Goal: Task Accomplishment & Management: Use online tool/utility

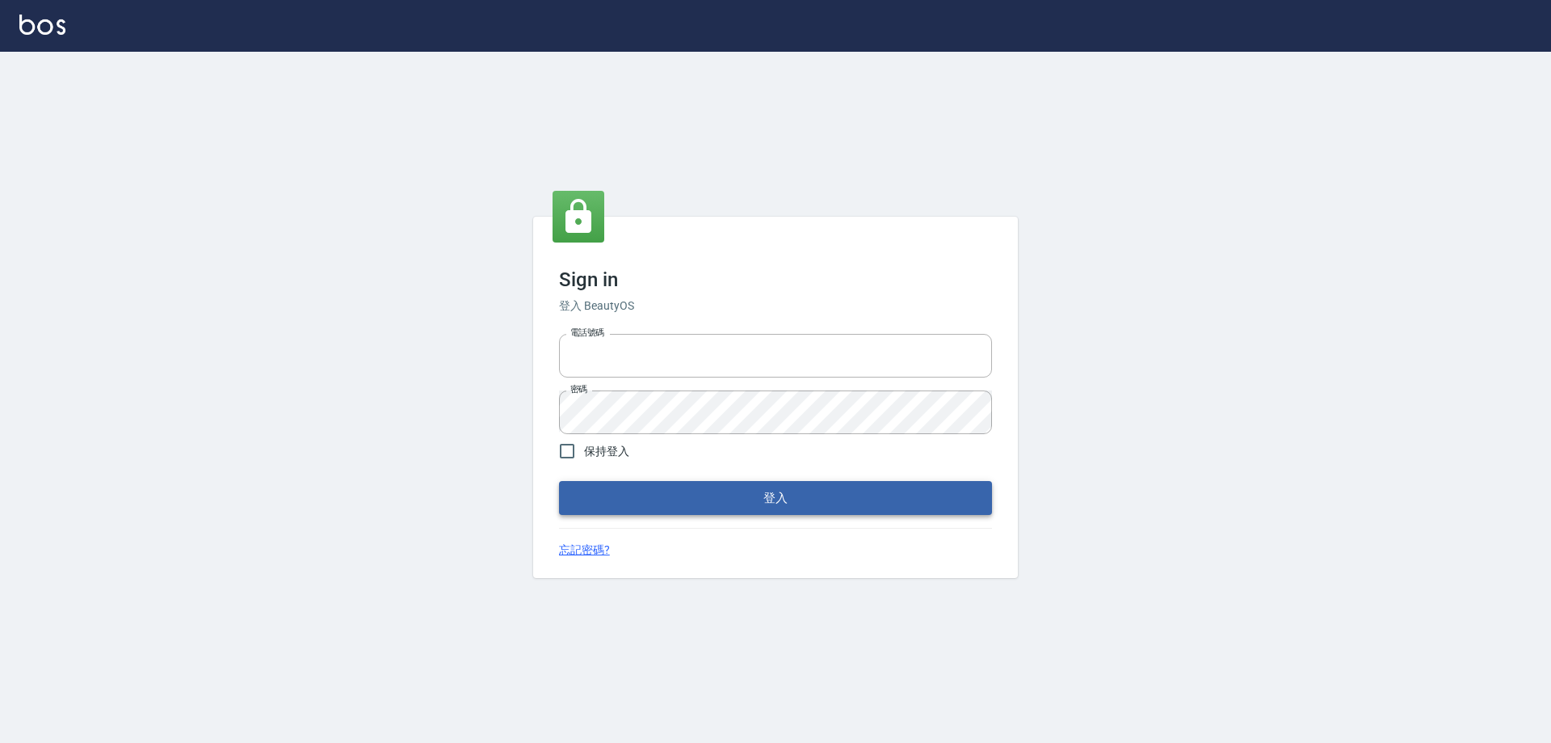
type input "0927586163"
click at [720, 510] on button "登入" at bounding box center [775, 498] width 433 height 34
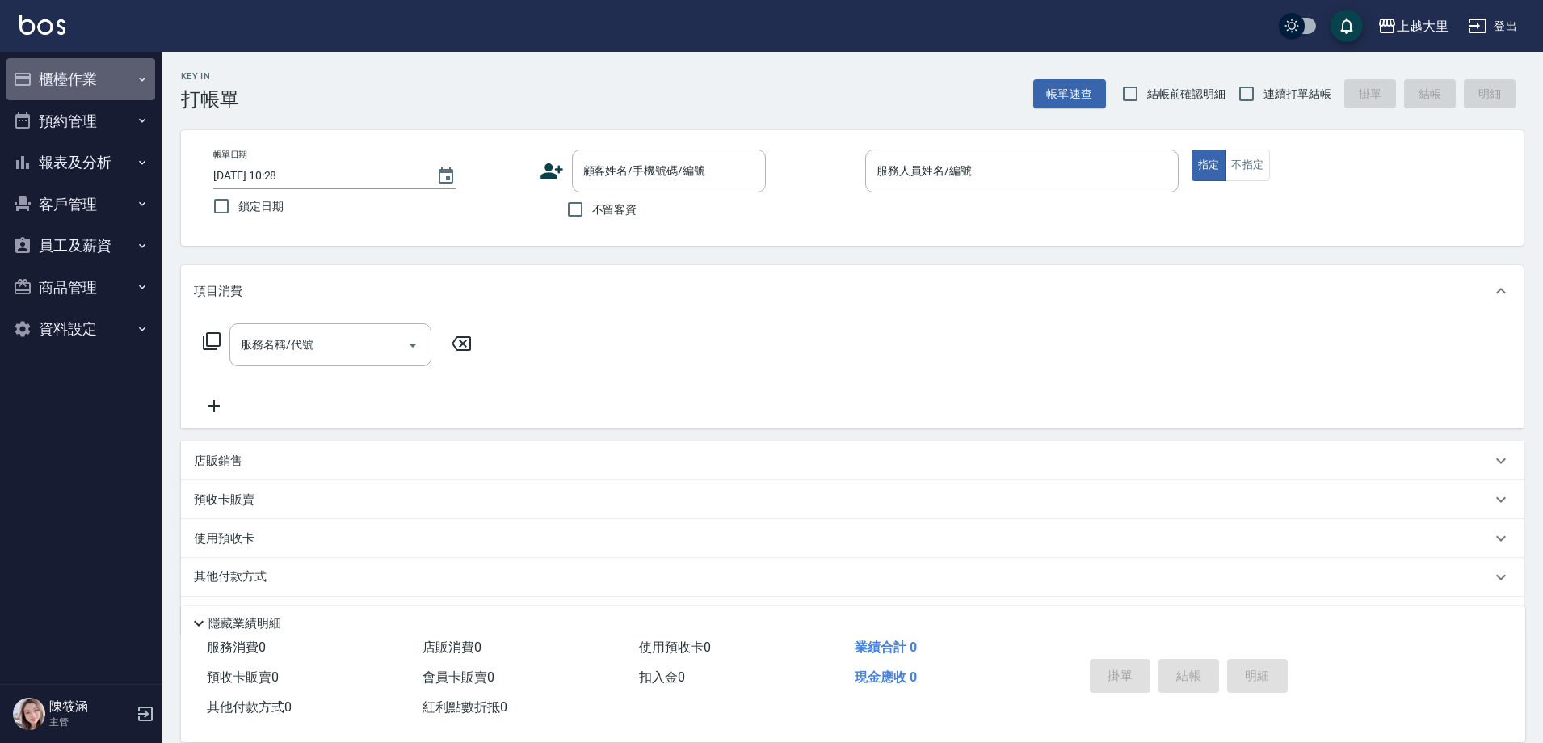
click at [117, 82] on button "櫃檯作業" at bounding box center [80, 79] width 149 height 42
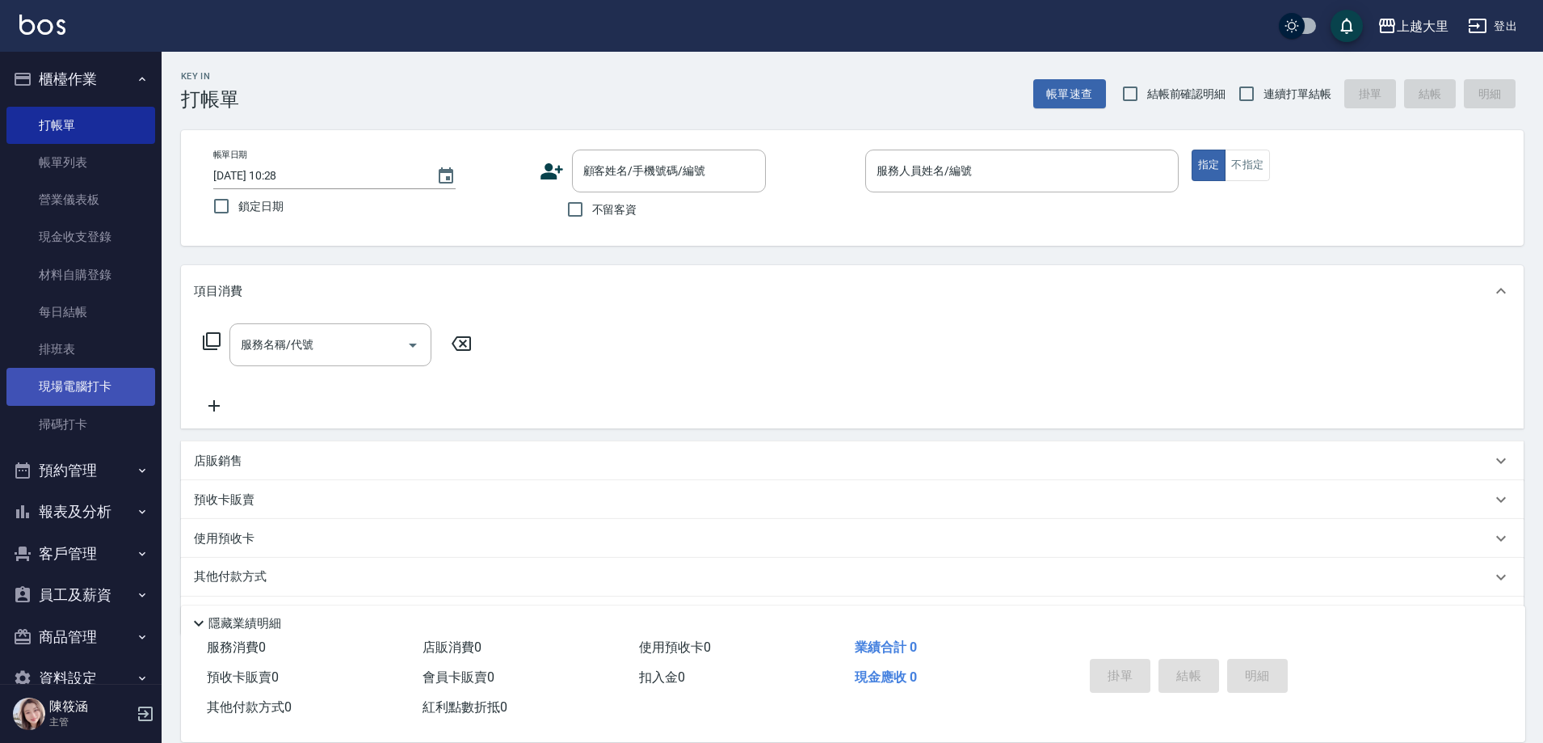
click at [77, 386] on link "現場電腦打卡" at bounding box center [80, 386] width 149 height 37
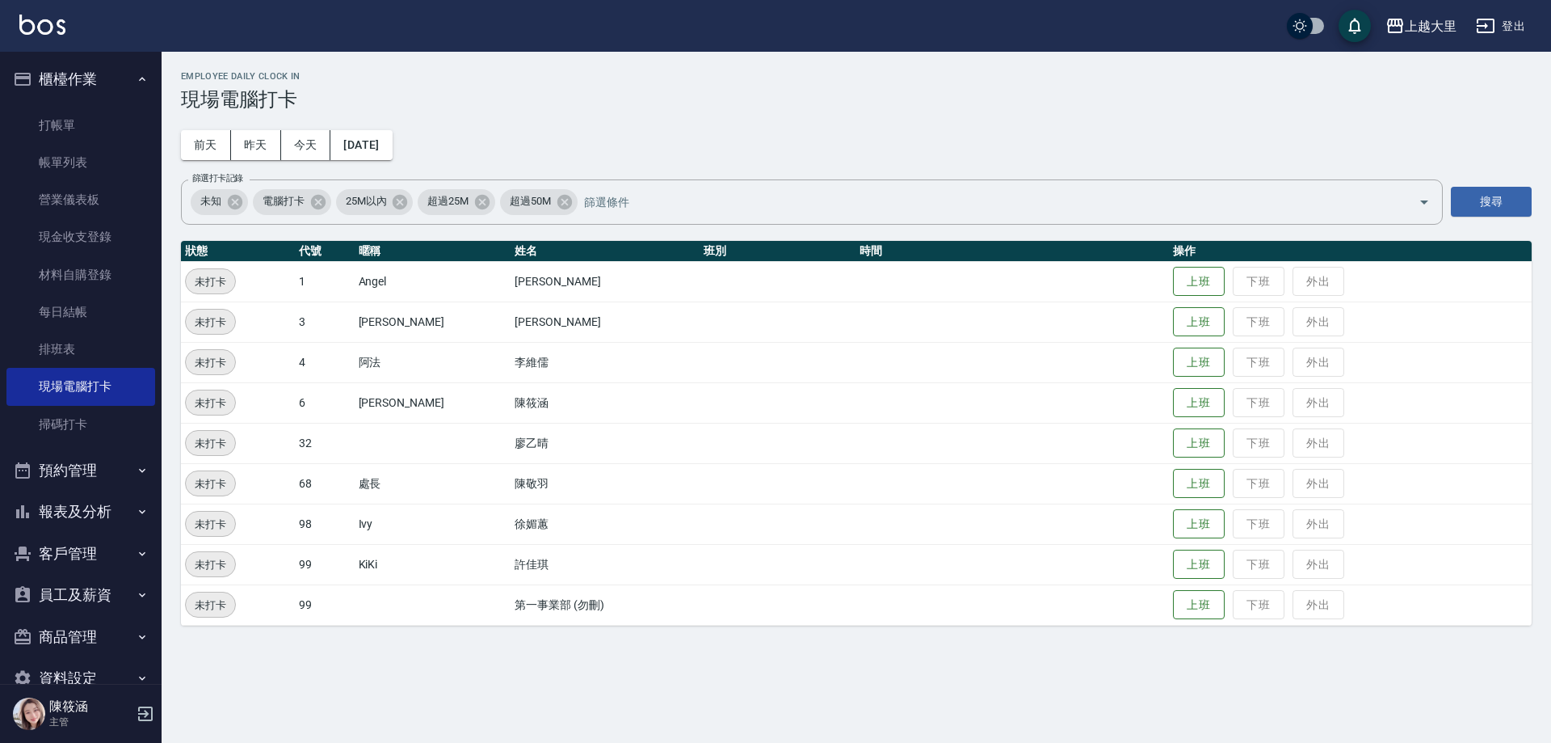
click at [1228, 325] on td "上班 下班 外出" at bounding box center [1350, 321] width 363 height 40
click at [1213, 321] on button "上班" at bounding box center [1199, 322] width 52 height 28
click at [1196, 444] on button "上班" at bounding box center [1199, 443] width 52 height 28
click at [1209, 405] on button "上班" at bounding box center [1199, 403] width 52 height 28
